Goal: Task Accomplishment & Management: Use online tool/utility

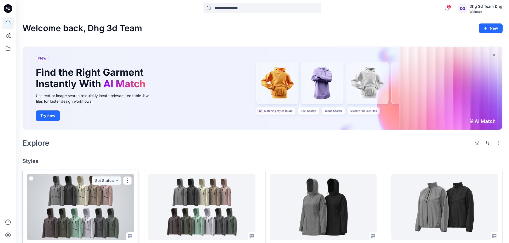
click at [115, 202] on div at bounding box center [80, 207] width 107 height 66
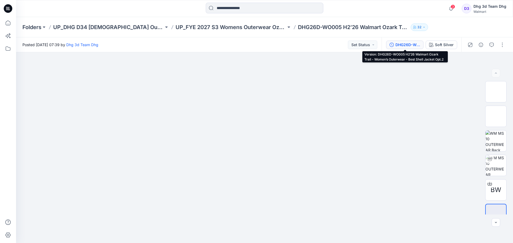
click at [405, 46] on div "DHG26D-WO005 H2’26 Walmart Ozark Trail - Women’s Outerwear - Best Shell Jacket …" at bounding box center [407, 45] width 25 height 6
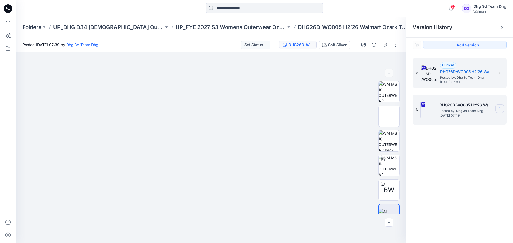
click at [499, 110] on icon at bounding box center [500, 109] width 4 height 4
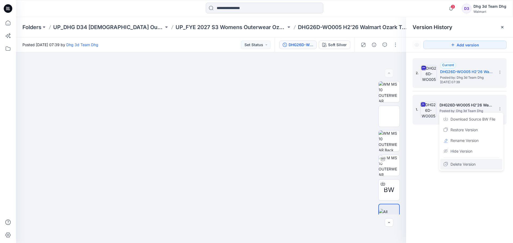
click at [467, 164] on span "Delete Version" at bounding box center [462, 164] width 25 height 6
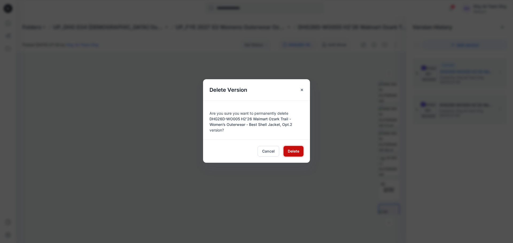
click at [293, 150] on span "Delete" at bounding box center [293, 152] width 11 height 6
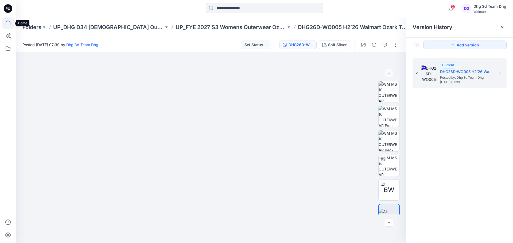
click at [8, 21] on icon at bounding box center [8, 23] width 12 height 12
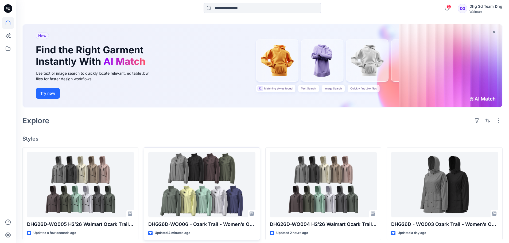
scroll to position [53, 0]
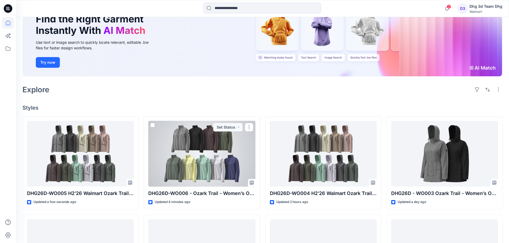
drag, startPoint x: 208, startPoint y: 158, endPoint x: 213, endPoint y: 158, distance: 5.1
click at [208, 158] on div at bounding box center [201, 154] width 107 height 66
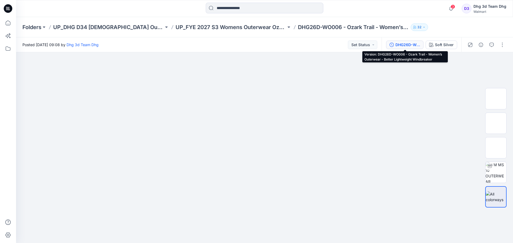
click at [414, 44] on div "DHG26D-WO006 - Ozark Trail - Women’s Outerwear - Better Lightweight Windbreaker" at bounding box center [407, 45] width 25 height 6
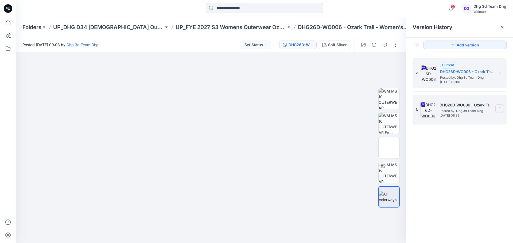
click at [498, 110] on icon at bounding box center [500, 109] width 4 height 4
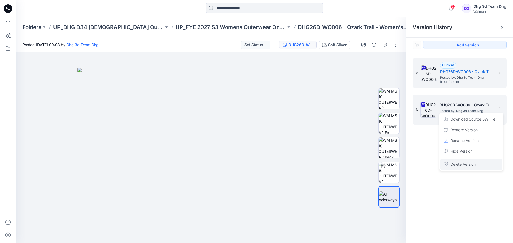
click at [472, 163] on span "Delete Version" at bounding box center [462, 164] width 25 height 6
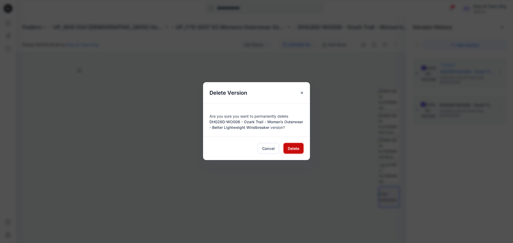
click at [288, 148] on span "Delete" at bounding box center [293, 149] width 11 height 6
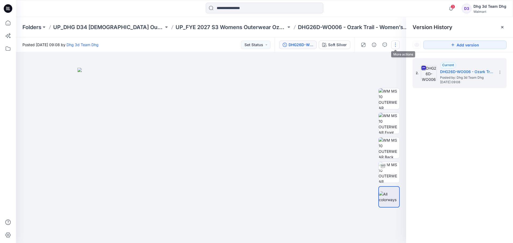
click at [396, 44] on button "button" at bounding box center [395, 45] width 9 height 9
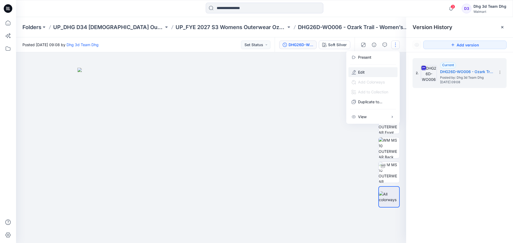
click at [380, 70] on button "Edit" at bounding box center [372, 72] width 49 height 10
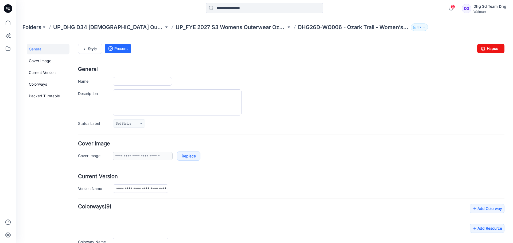
type input "**********"
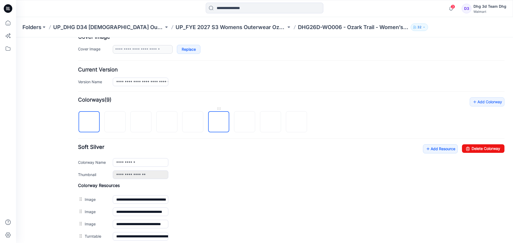
scroll to position [168, 0]
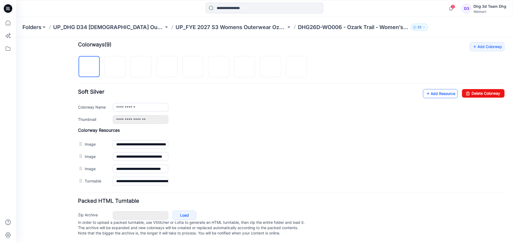
click at [431, 89] on link "Add Resource" at bounding box center [440, 93] width 35 height 9
